Goal: Check status: Check status

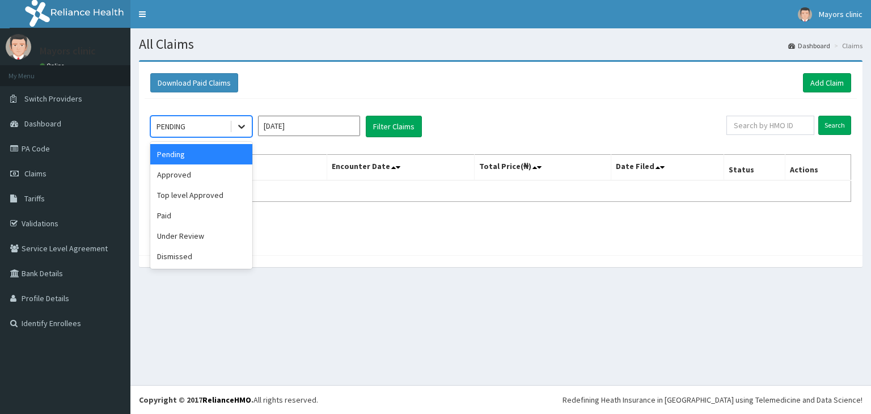
click at [243, 125] on icon at bounding box center [241, 127] width 7 height 4
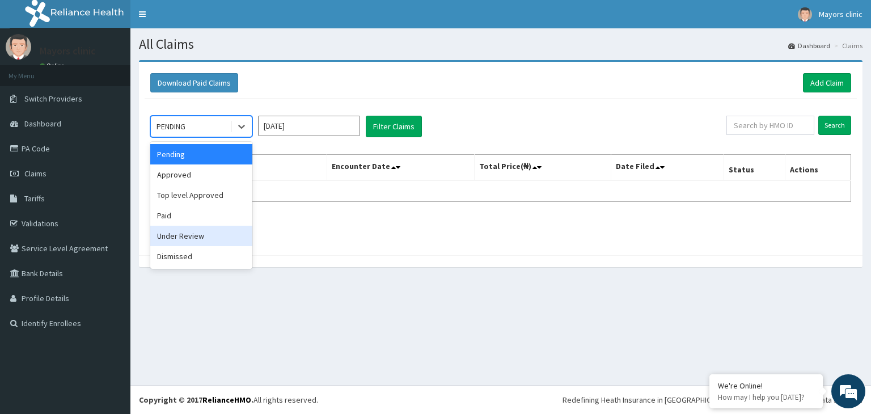
click at [206, 240] on div "Under Review" at bounding box center [201, 236] width 102 height 20
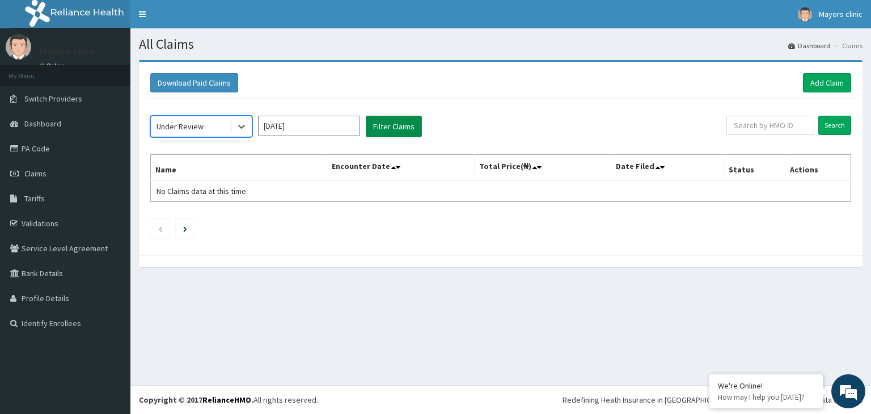
click at [392, 128] on button "Filter Claims" at bounding box center [394, 127] width 56 height 22
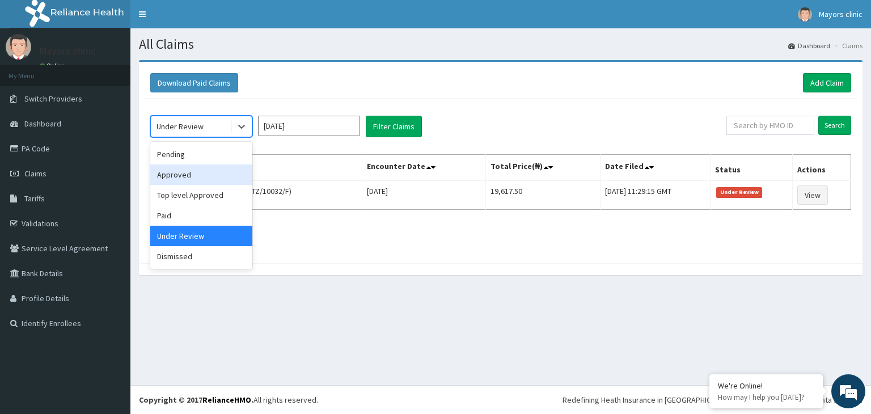
drag, startPoint x: 243, startPoint y: 126, endPoint x: 207, endPoint y: 171, distance: 57.7
click at [207, 137] on div "option Under Review, selected. option Approved focused, 2 of 6. 6 results avail…" at bounding box center [201, 127] width 102 height 22
click at [207, 171] on div "Approved" at bounding box center [201, 174] width 102 height 20
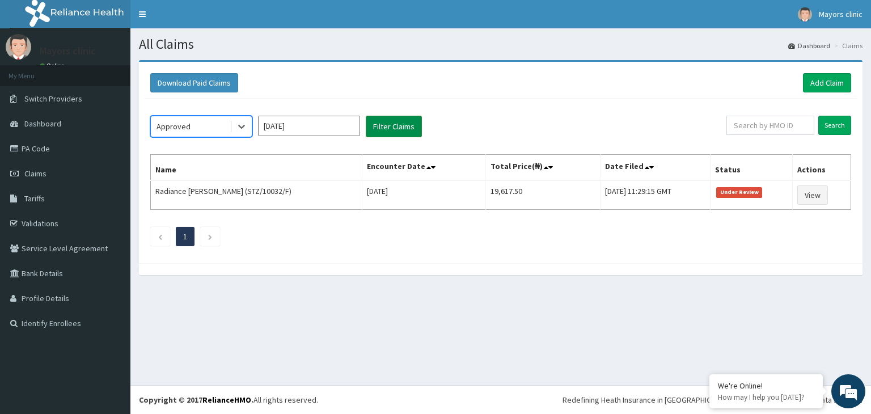
click at [378, 123] on button "Filter Claims" at bounding box center [394, 127] width 56 height 22
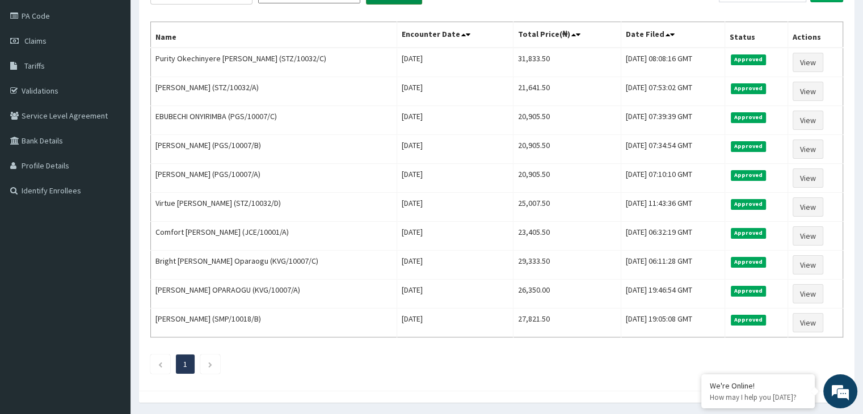
scroll to position [133, 0]
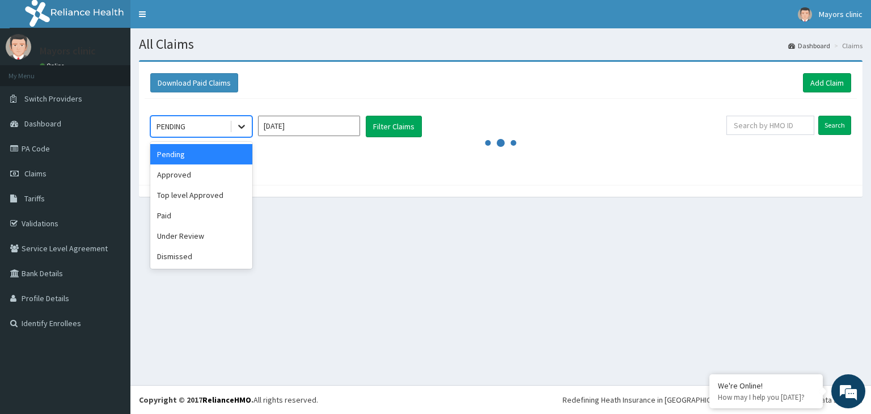
click at [240, 127] on icon at bounding box center [241, 127] width 7 height 4
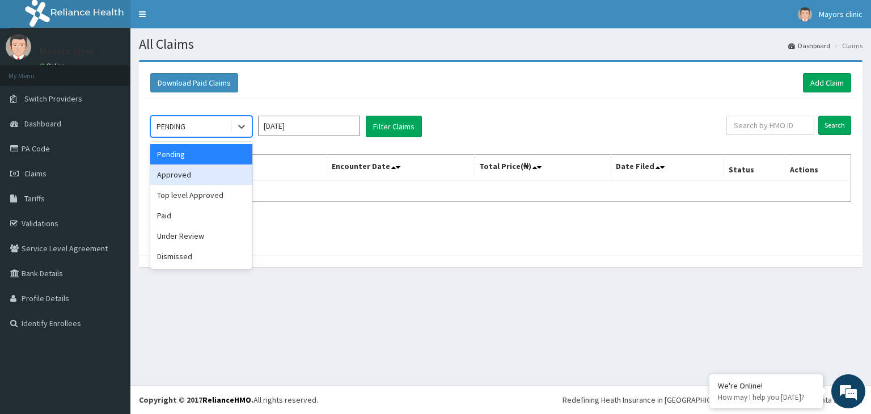
click at [195, 173] on div "Approved" at bounding box center [201, 174] width 102 height 20
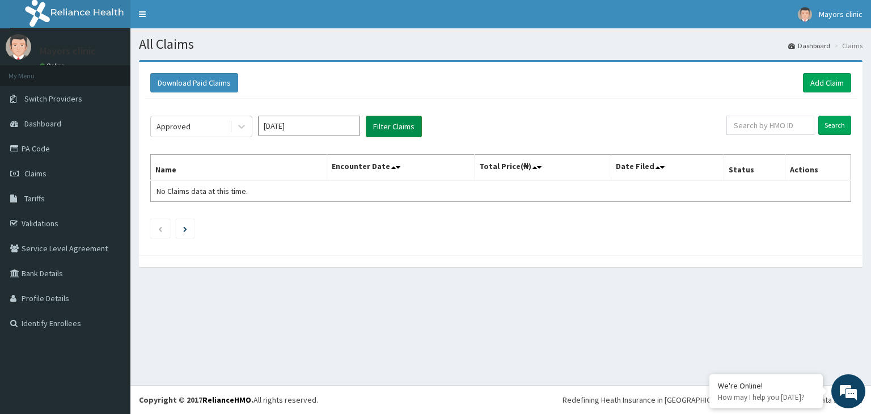
click at [389, 116] on button "Filter Claims" at bounding box center [394, 127] width 56 height 22
click at [386, 121] on button "Filter Claims" at bounding box center [394, 127] width 56 height 22
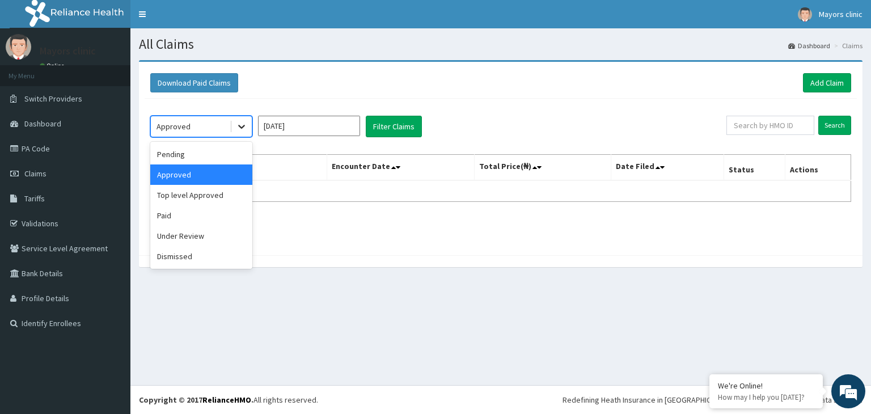
click at [243, 126] on icon at bounding box center [241, 127] width 7 height 4
click at [187, 230] on div "Under Review" at bounding box center [201, 236] width 102 height 20
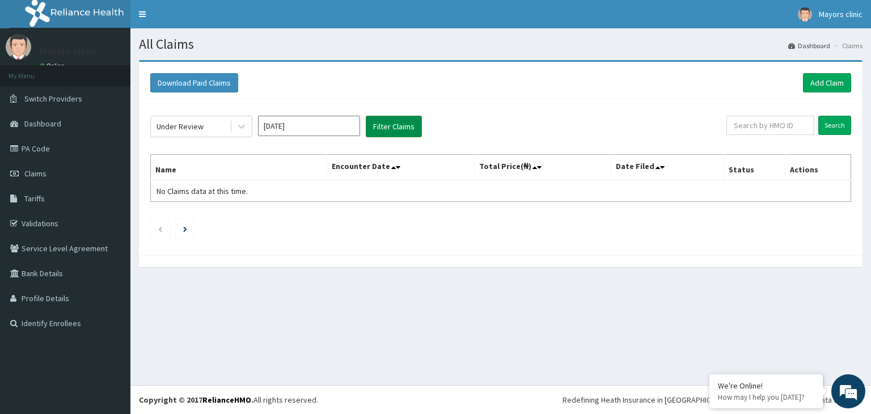
click at [391, 134] on button "Filter Claims" at bounding box center [394, 127] width 56 height 22
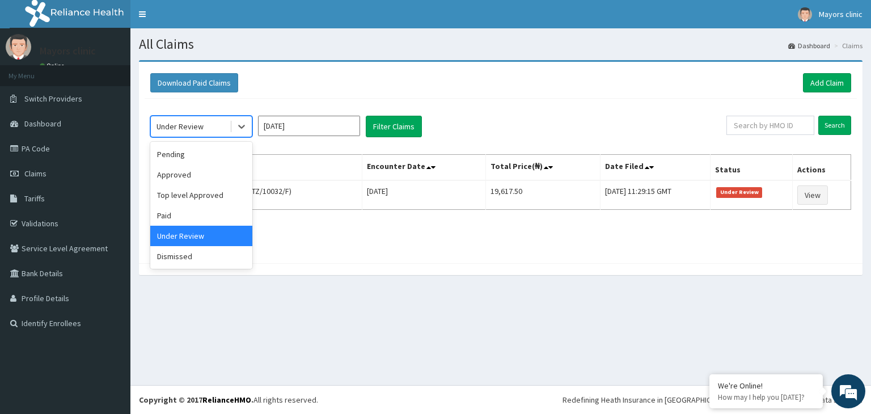
click at [203, 129] on div "Under Review" at bounding box center [190, 126] width 79 height 18
click at [170, 212] on div "Paid" at bounding box center [201, 215] width 102 height 20
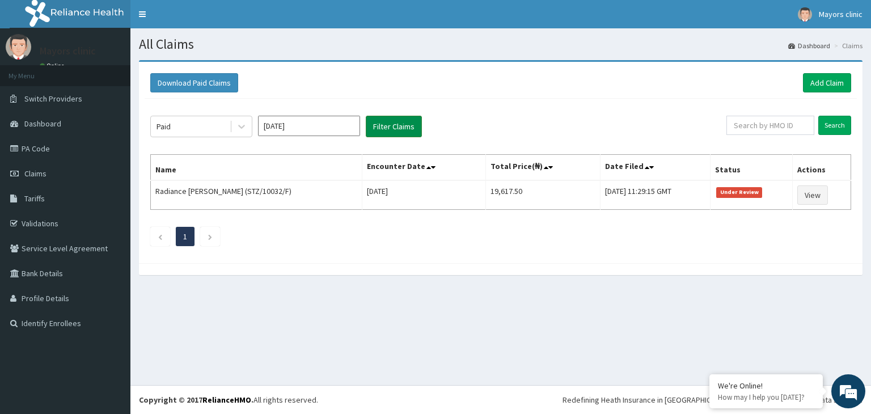
click at [378, 121] on button "Filter Claims" at bounding box center [394, 127] width 56 height 22
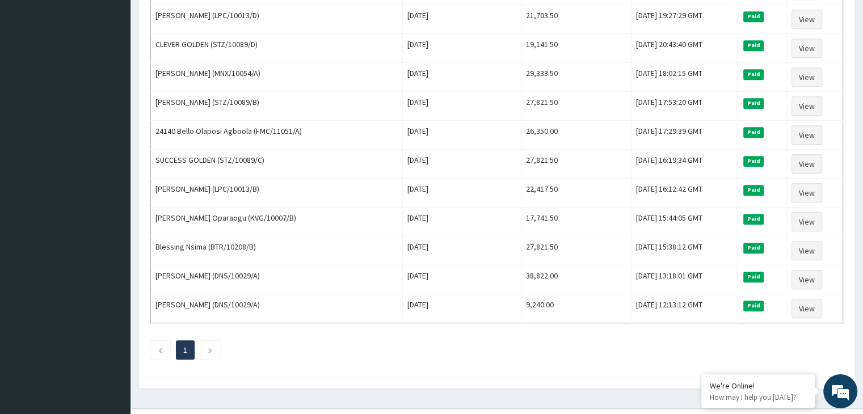
scroll to position [554, 0]
